Goal: Task Accomplishment & Management: Complete application form

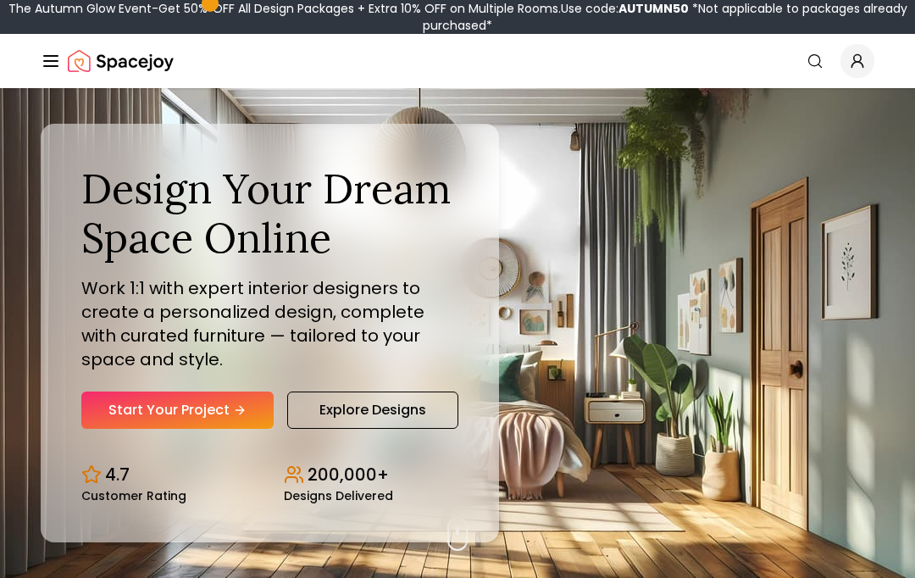
click at [135, 429] on link "Start Your Project" at bounding box center [177, 409] width 192 height 37
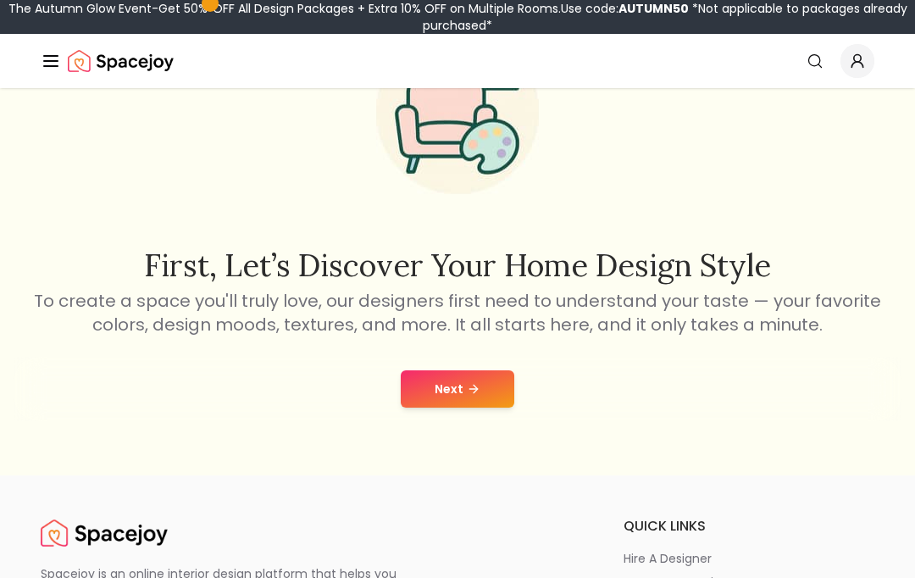
scroll to position [141, 0]
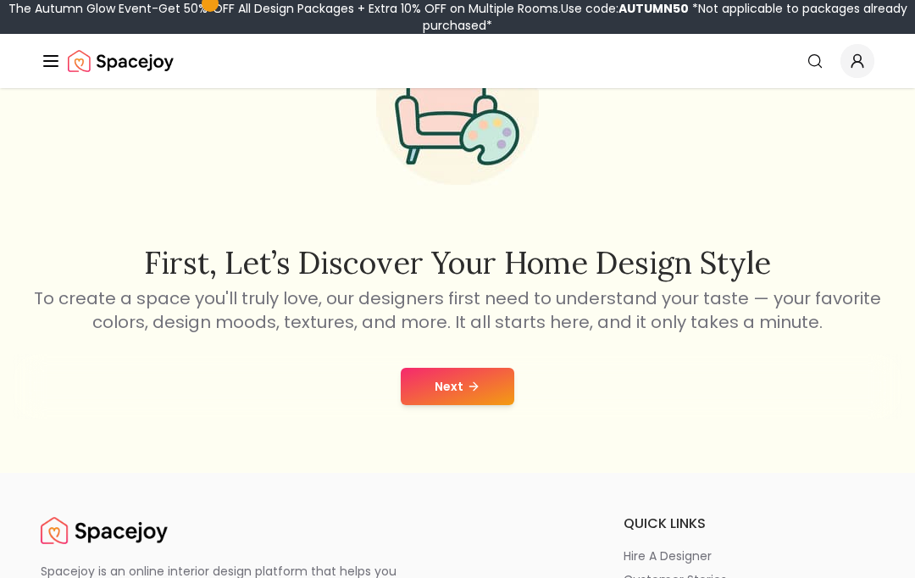
click at [485, 391] on button "Next" at bounding box center [458, 386] width 114 height 37
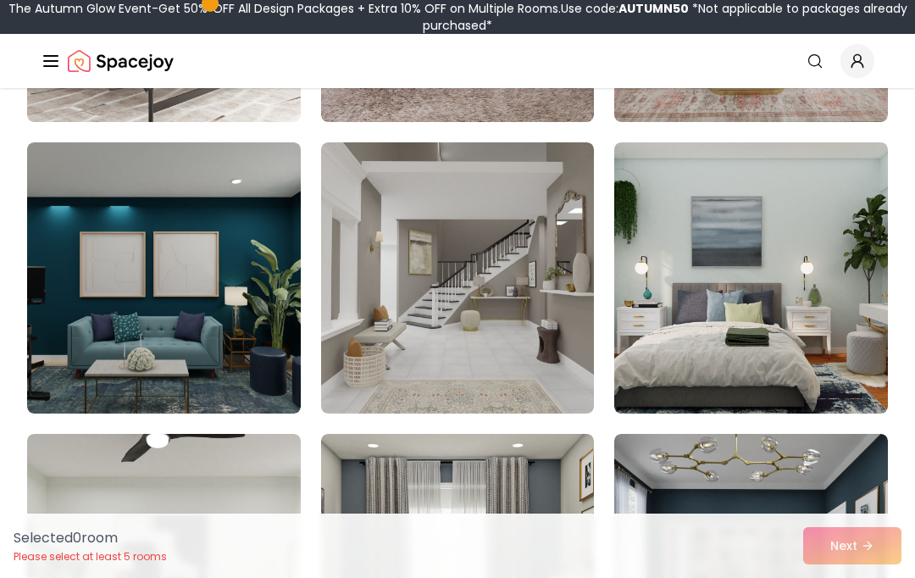
scroll to position [692, 0]
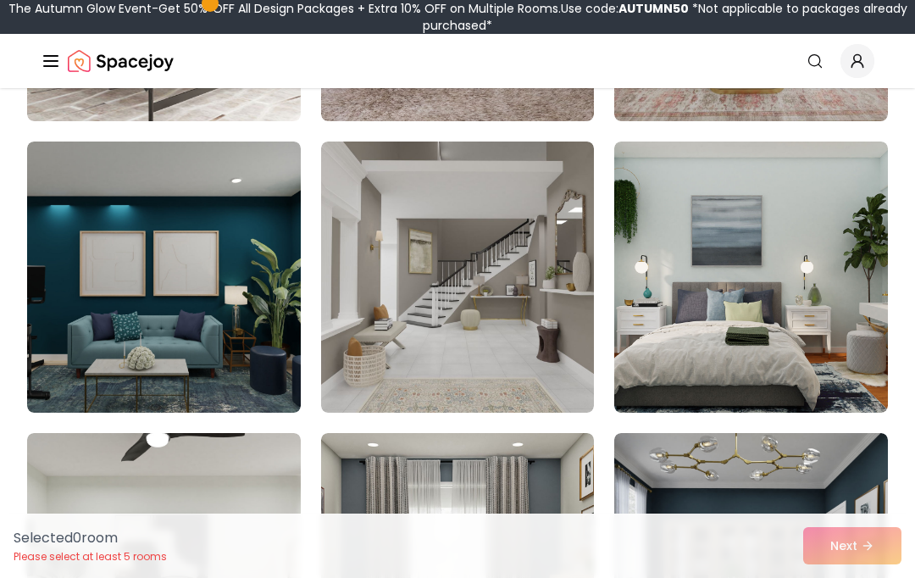
click at [833, 324] on img at bounding box center [751, 276] width 274 height 271
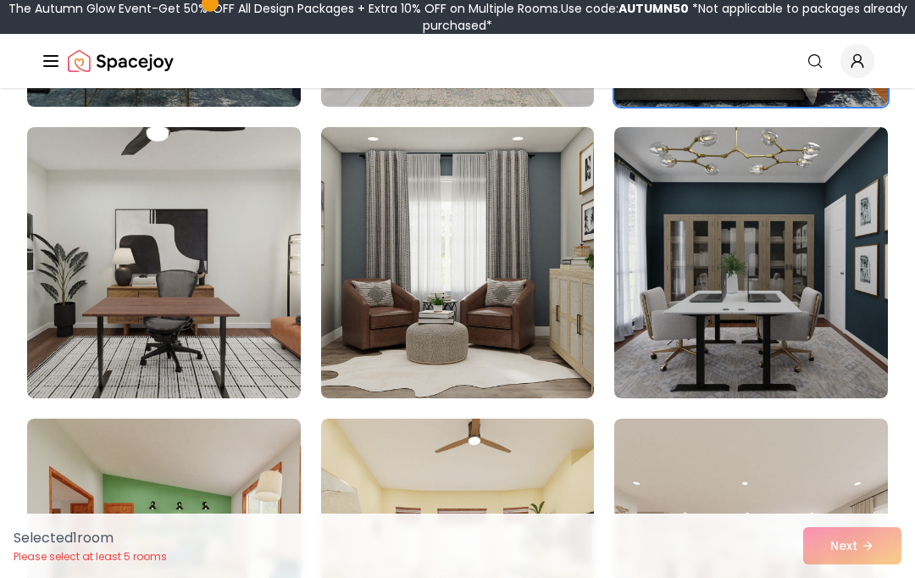
scroll to position [1002, 0]
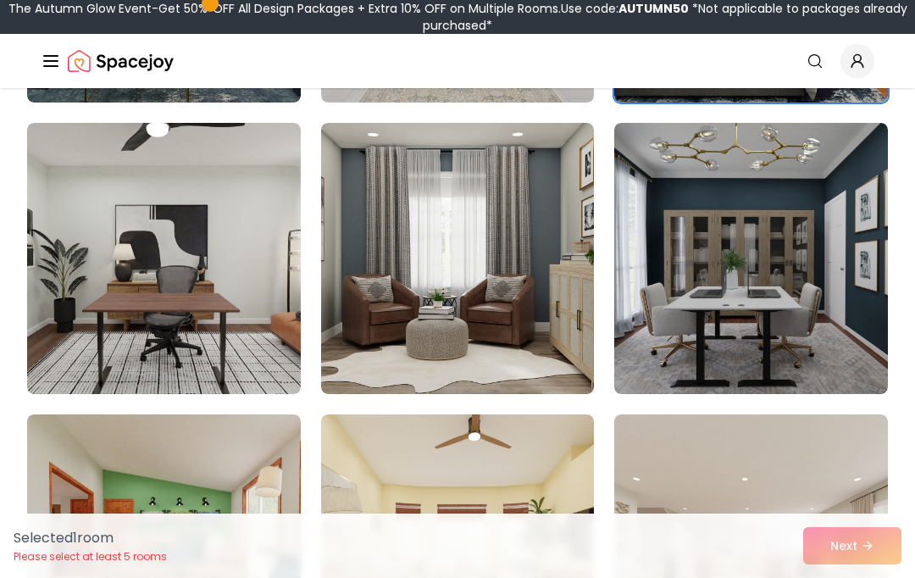
click at [85, 271] on img at bounding box center [164, 258] width 274 height 271
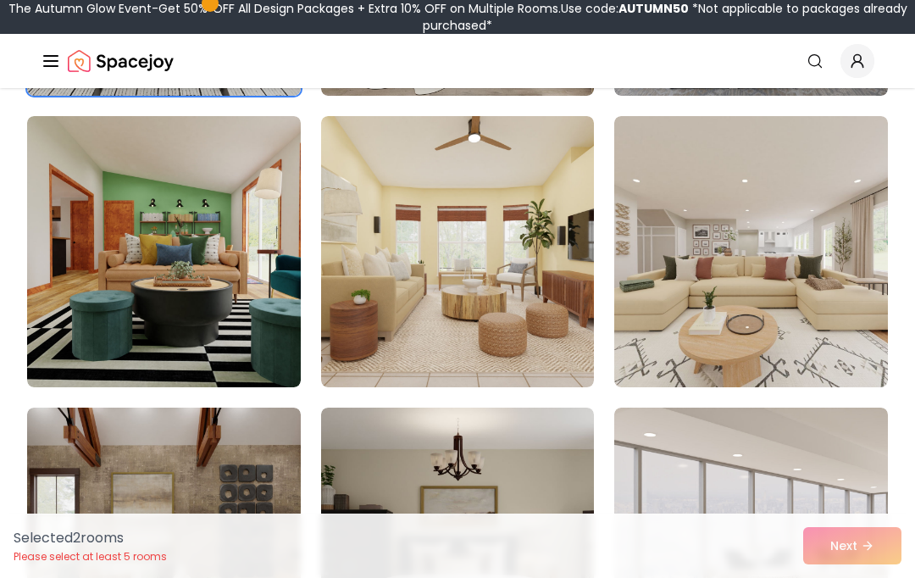
scroll to position [1306, 0]
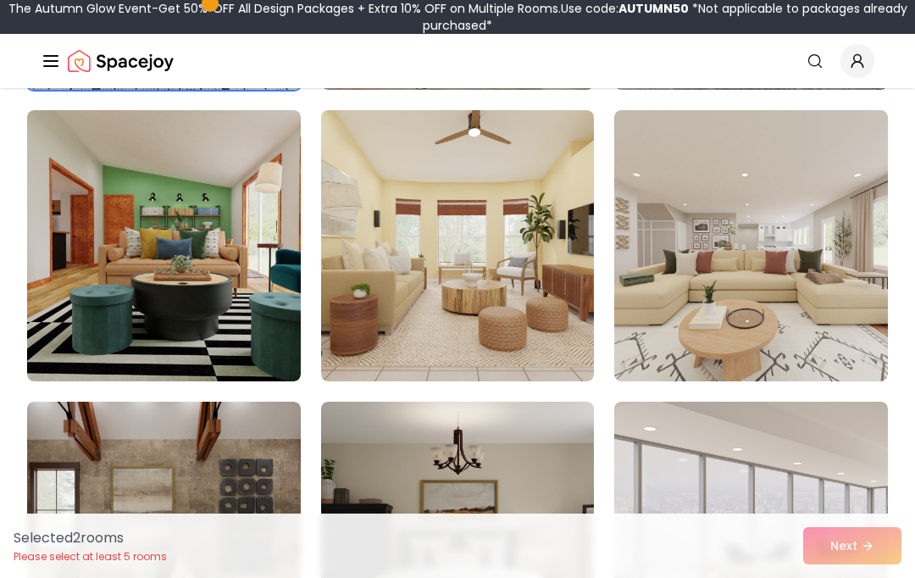
click at [823, 308] on img at bounding box center [751, 245] width 274 height 271
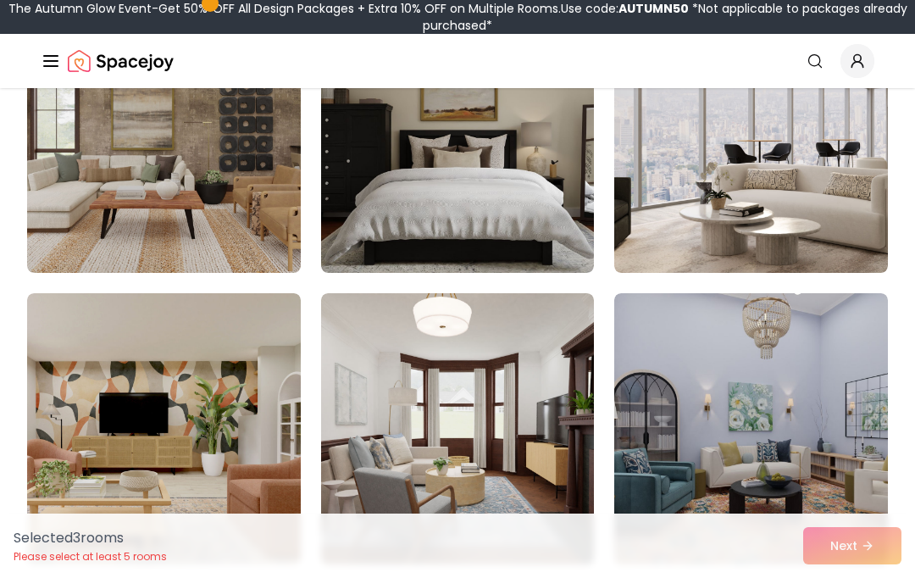
scroll to position [1708, 0]
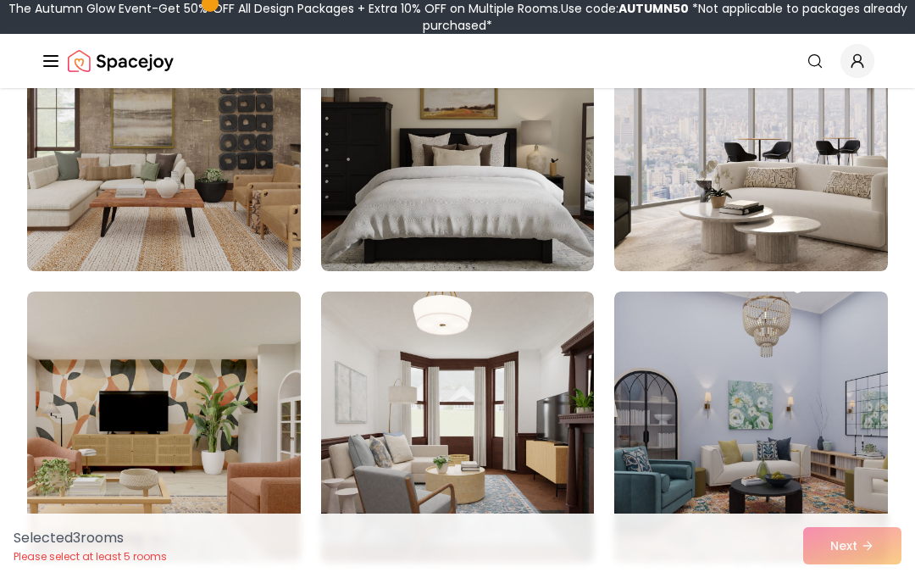
click at [67, 350] on img at bounding box center [164, 426] width 274 height 271
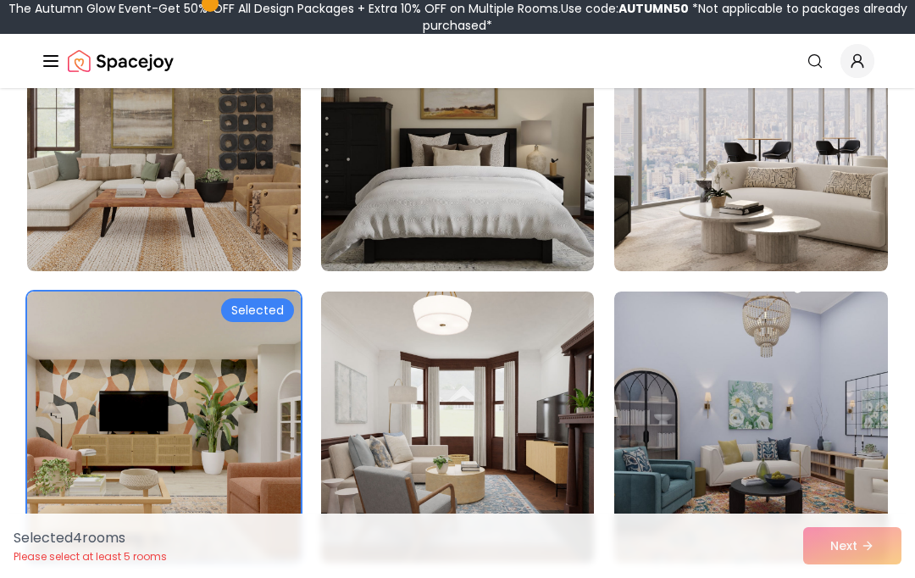
click at [815, 360] on img at bounding box center [751, 426] width 274 height 271
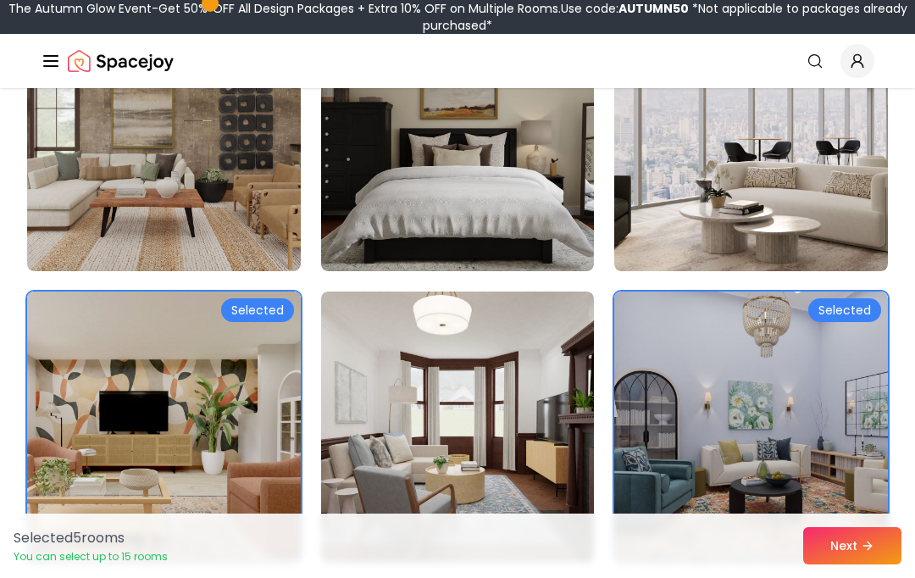
click at [590, 388] on img at bounding box center [458, 426] width 274 height 271
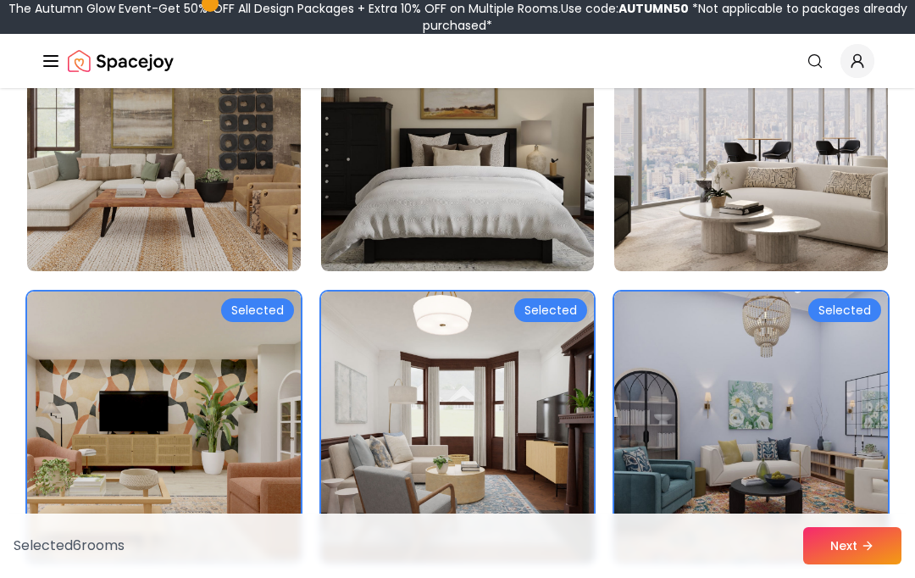
click at [575, 400] on img at bounding box center [458, 426] width 274 height 271
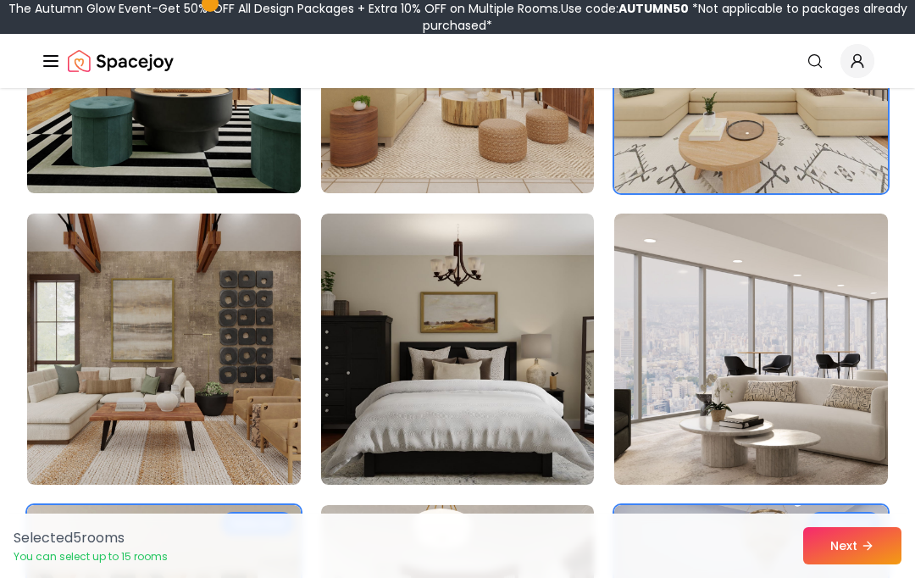
scroll to position [1497, 0]
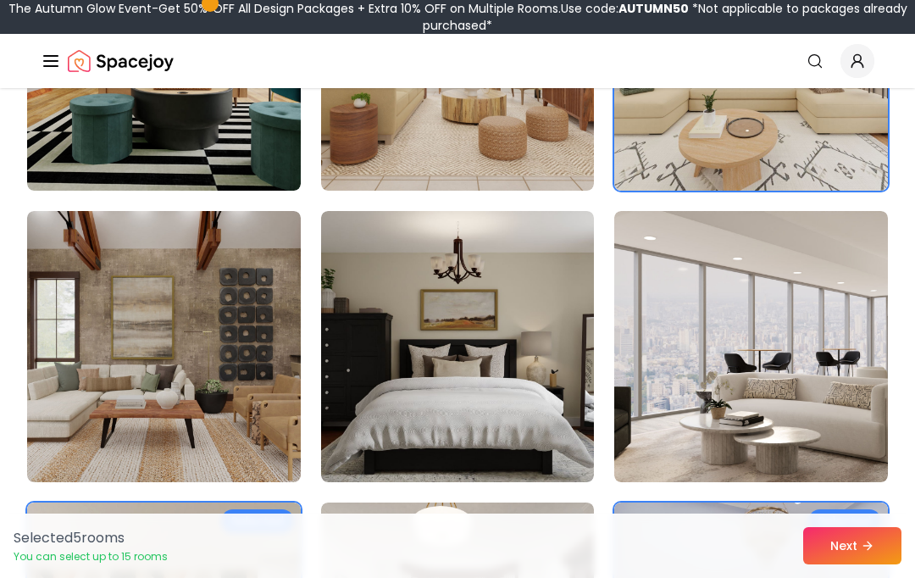
click at [70, 314] on img at bounding box center [164, 346] width 274 height 271
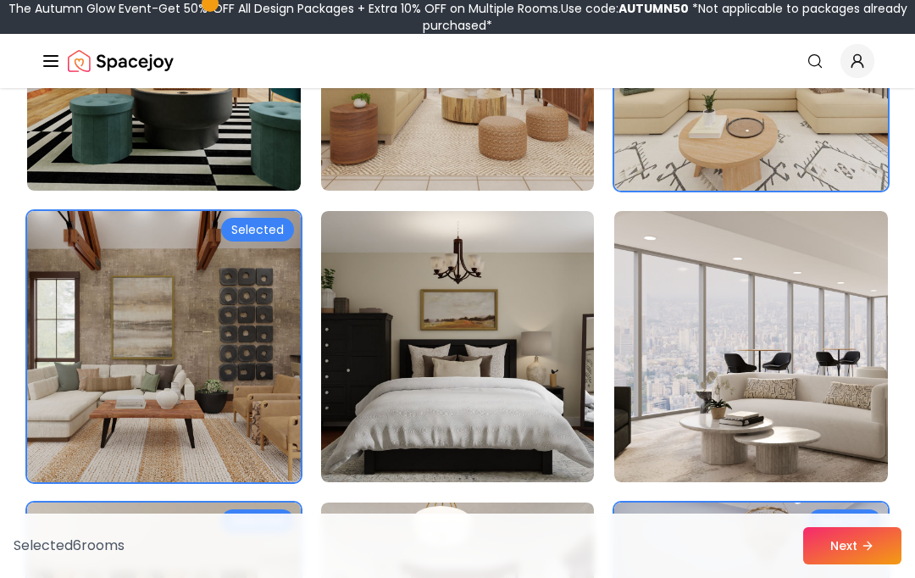
click at [531, 402] on img at bounding box center [458, 346] width 274 height 271
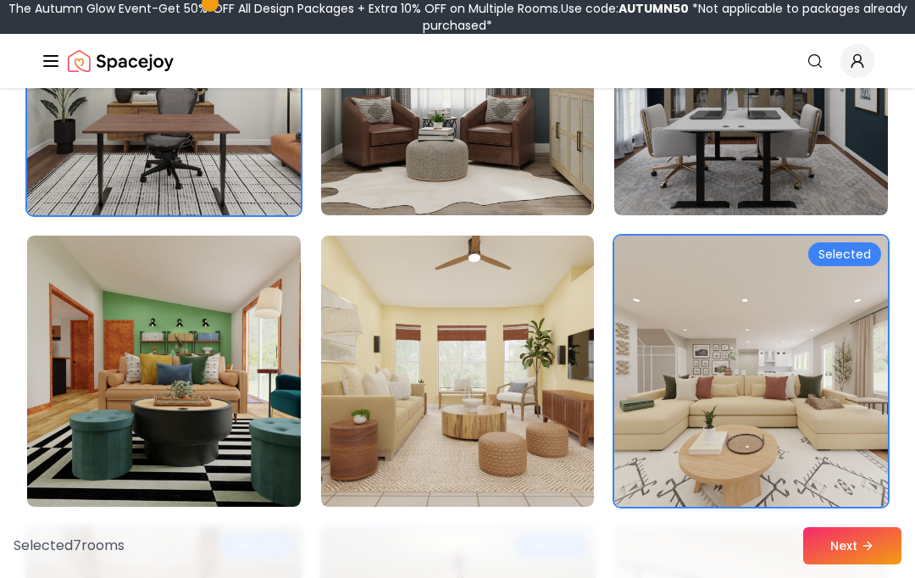
scroll to position [1178, 0]
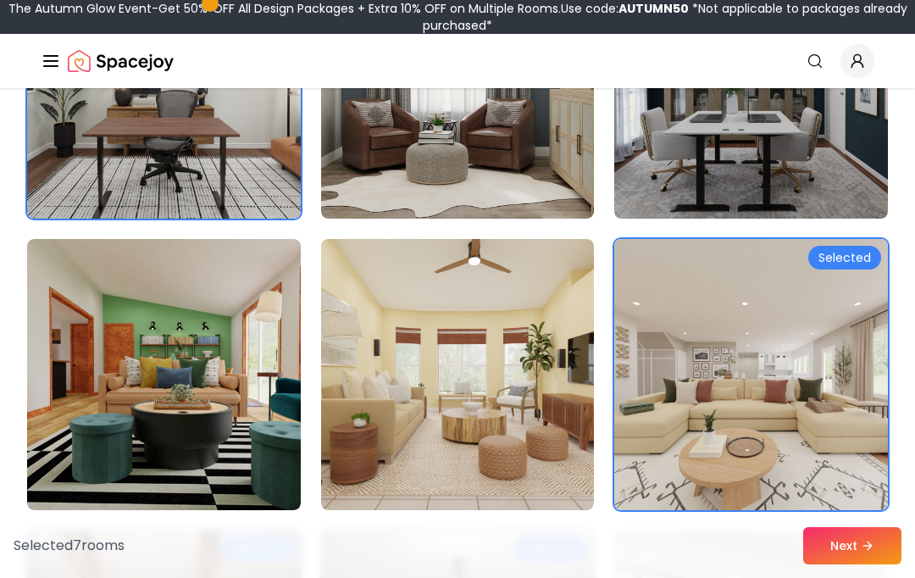
click at [854, 546] on button "Next" at bounding box center [852, 545] width 98 height 37
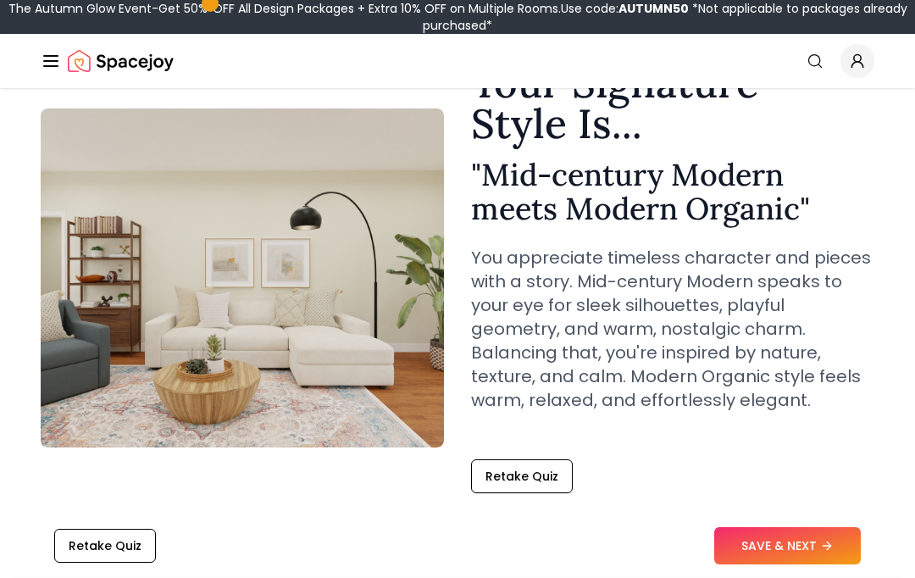
scroll to position [102, 0]
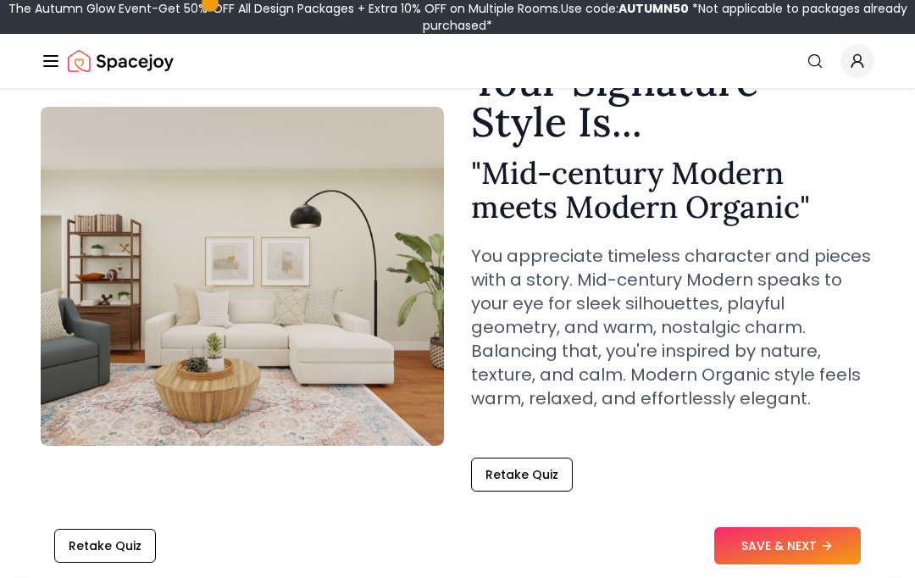
click at [814, 564] on button "SAVE & NEXT" at bounding box center [787, 545] width 147 height 37
